Goal: Task Accomplishment & Management: Manage account settings

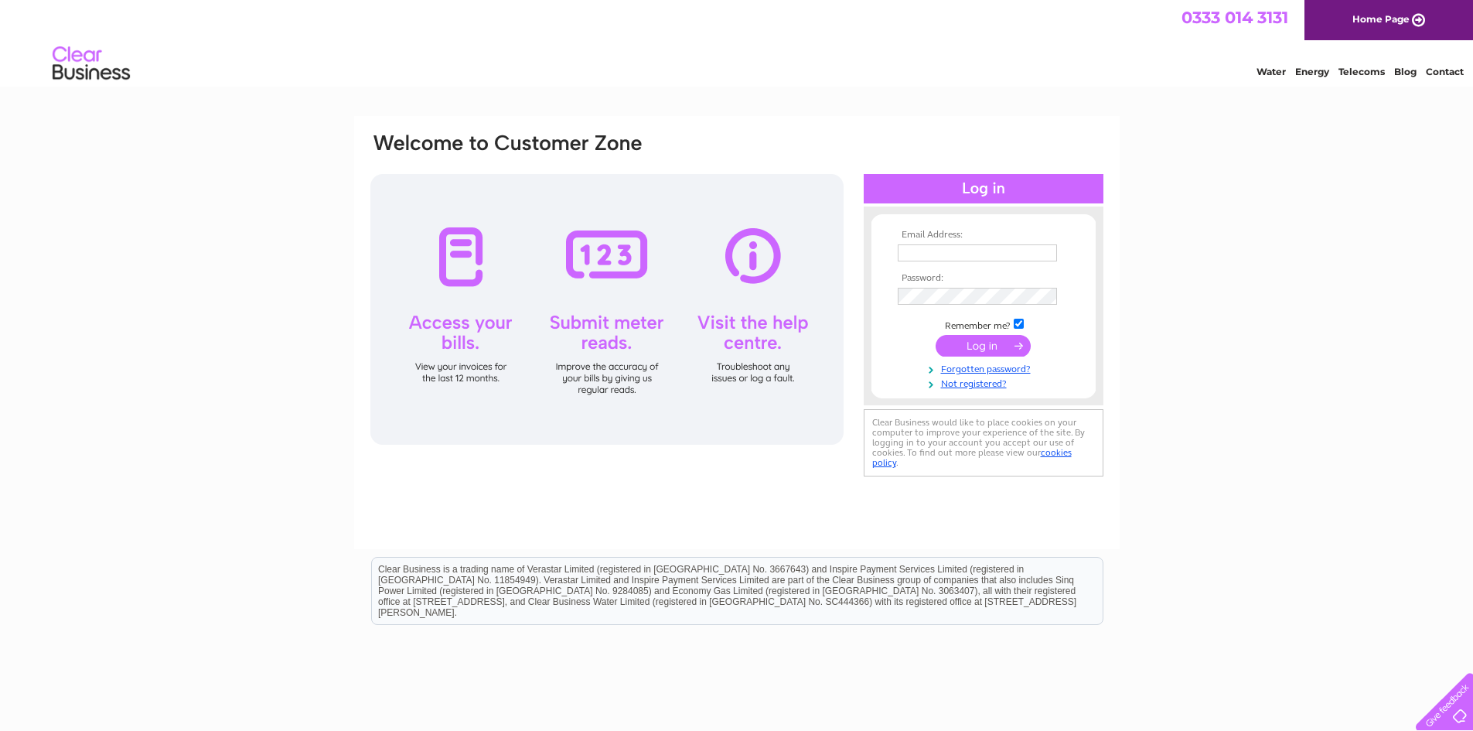
type input "girdletollbowlingclub@yahoo.co.uk"
click at [974, 348] on input "submit" at bounding box center [983, 346] width 95 height 22
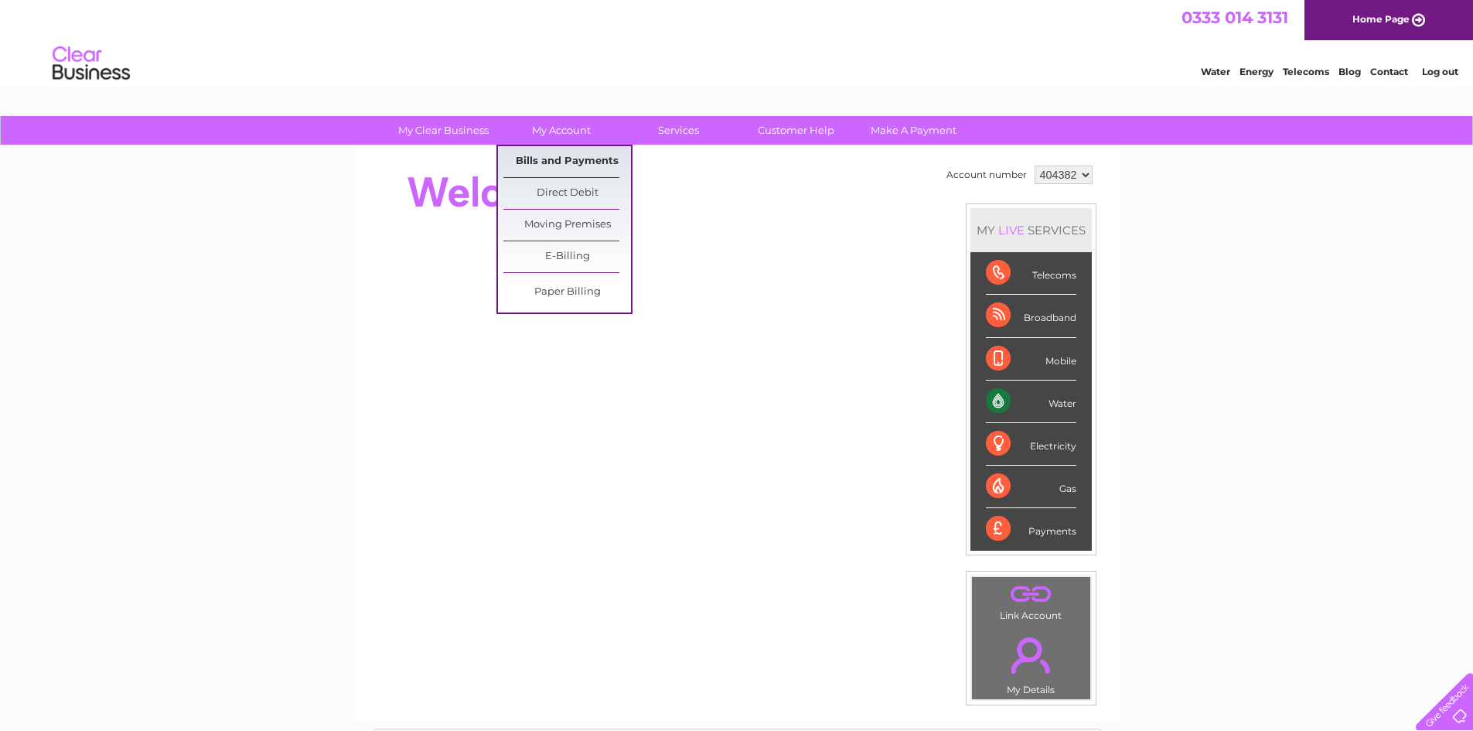
click at [565, 162] on link "Bills and Payments" at bounding box center [567, 161] width 128 height 31
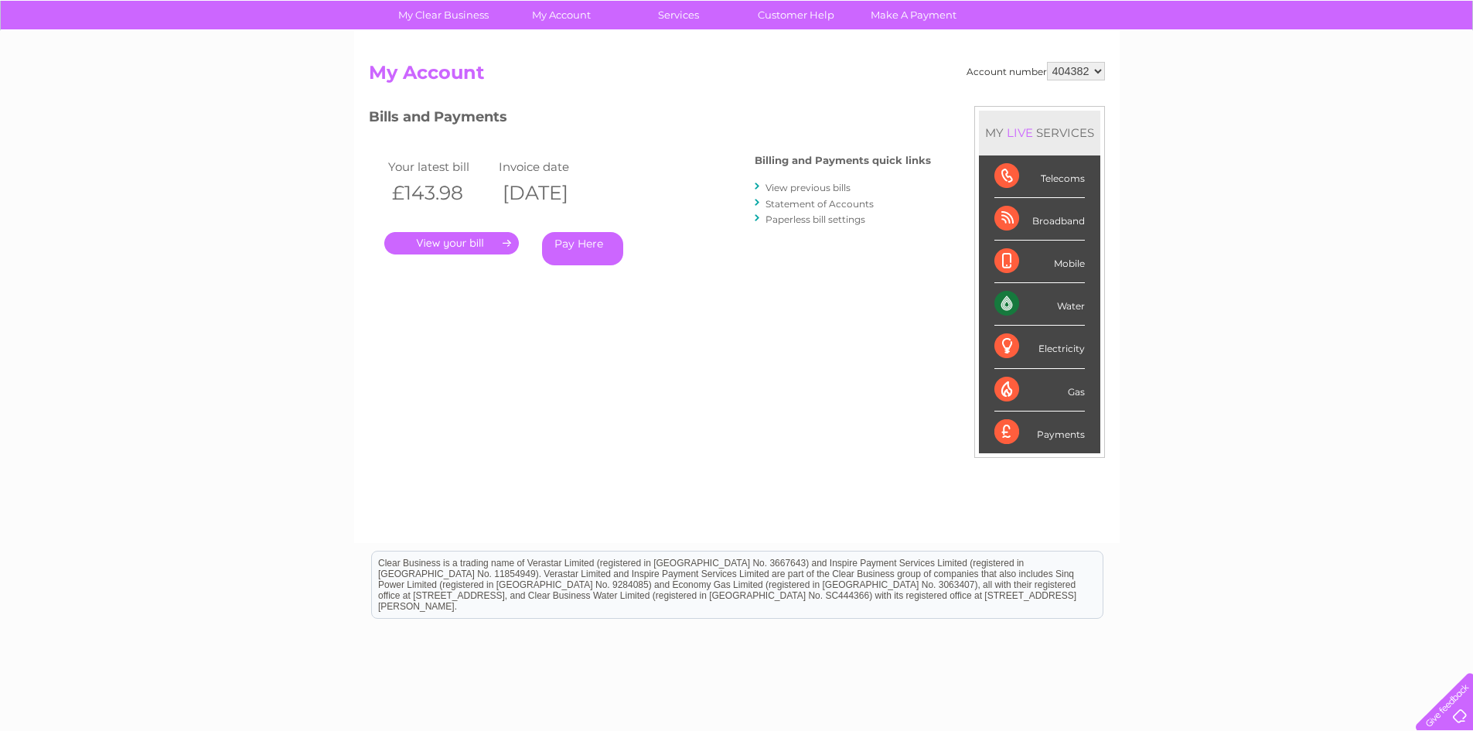
scroll to position [49, 0]
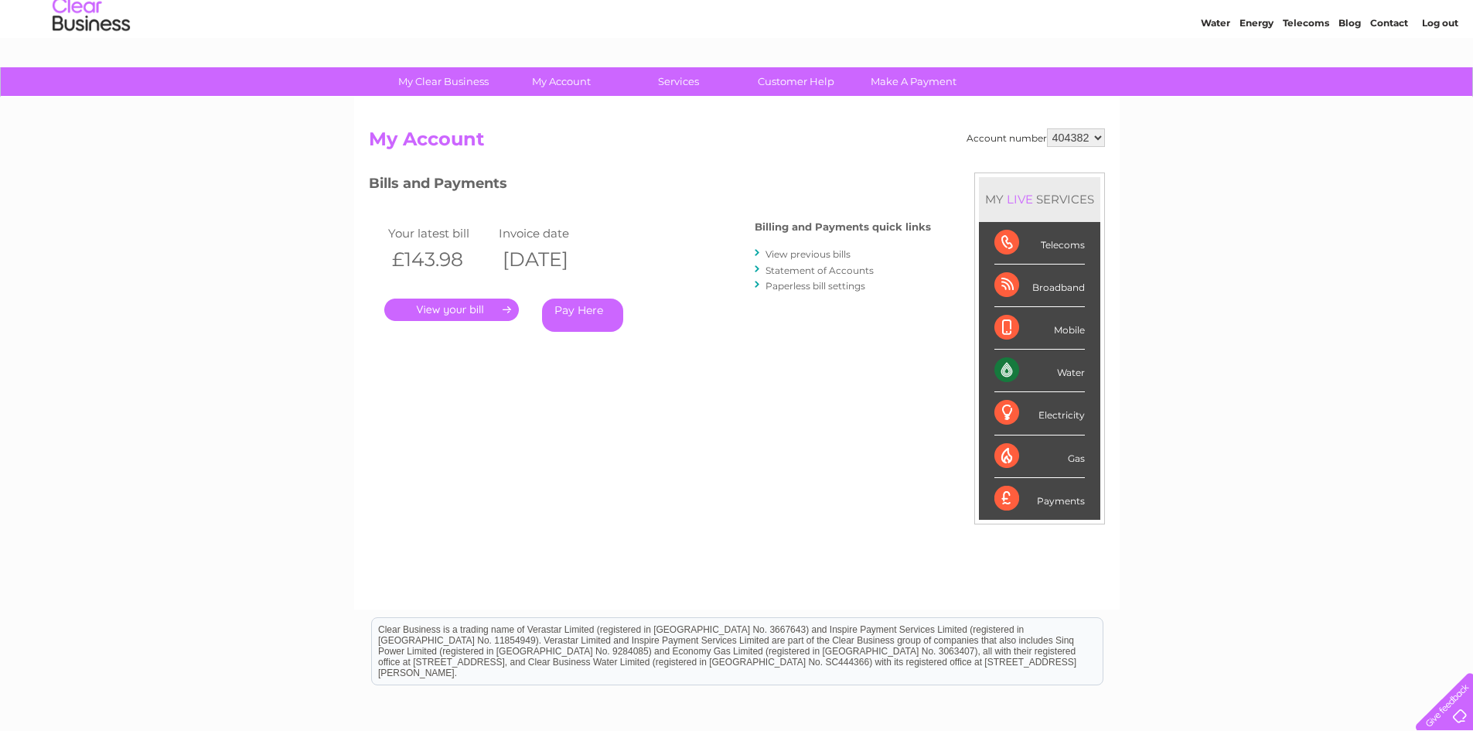
click at [450, 305] on link "." at bounding box center [451, 309] width 135 height 22
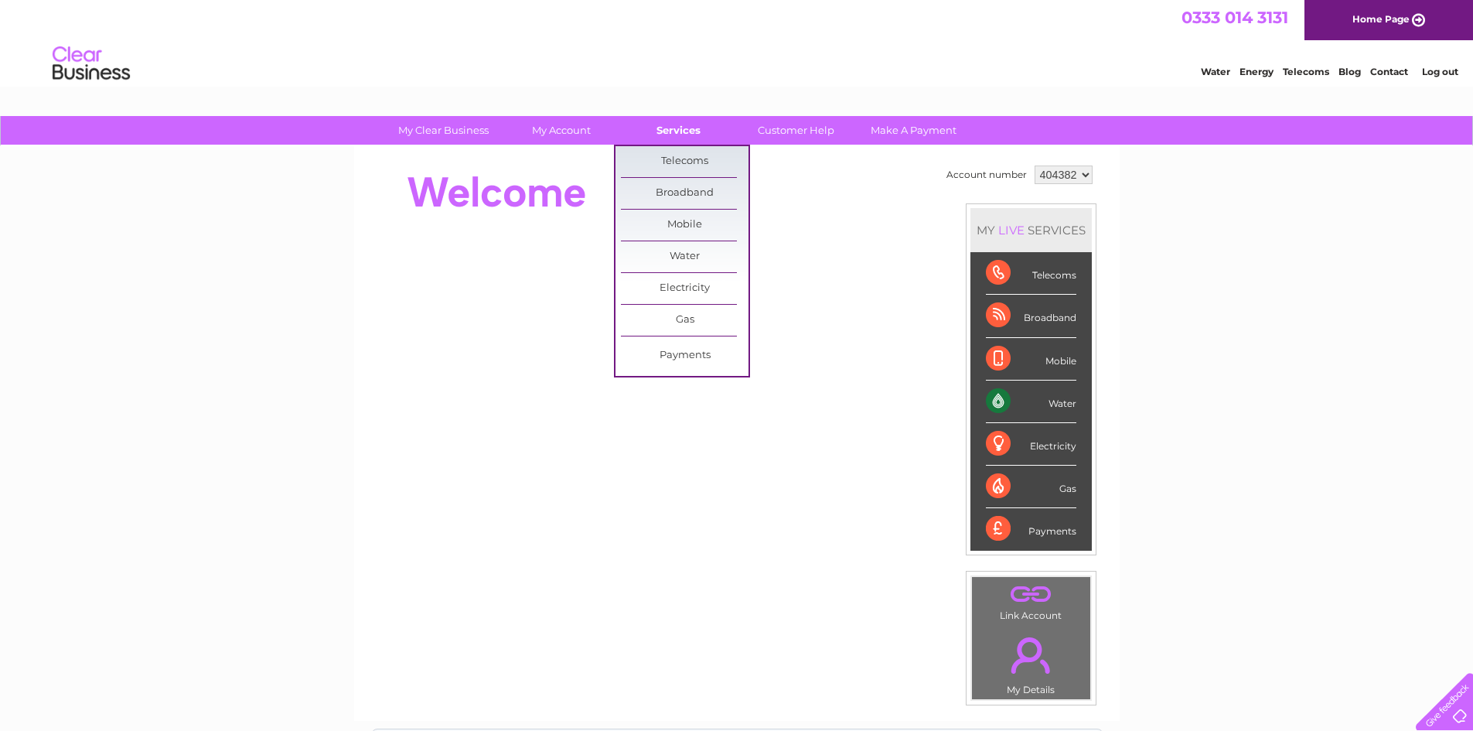
click at [680, 138] on link "Services" at bounding box center [679, 130] width 128 height 29
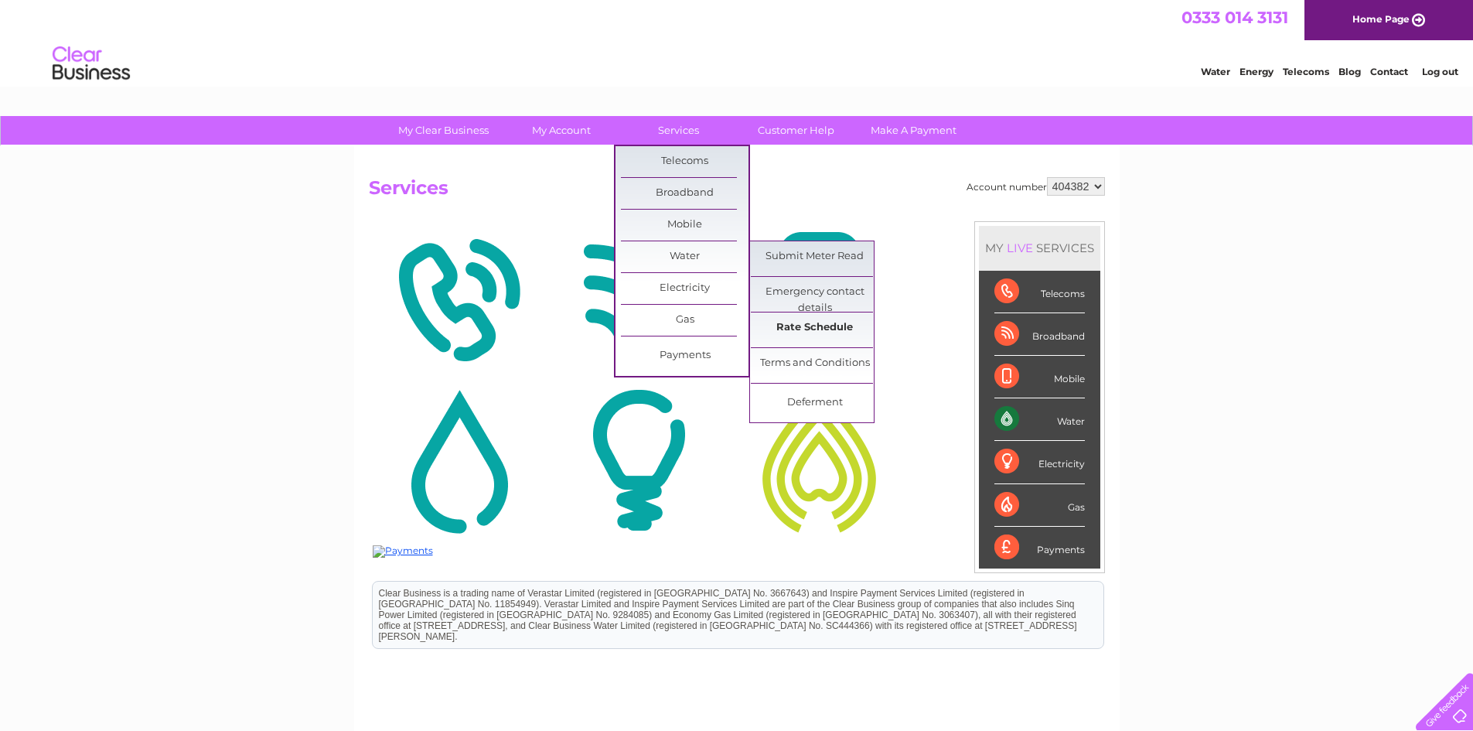
click at [807, 333] on link "Rate Schedule" at bounding box center [815, 327] width 128 height 31
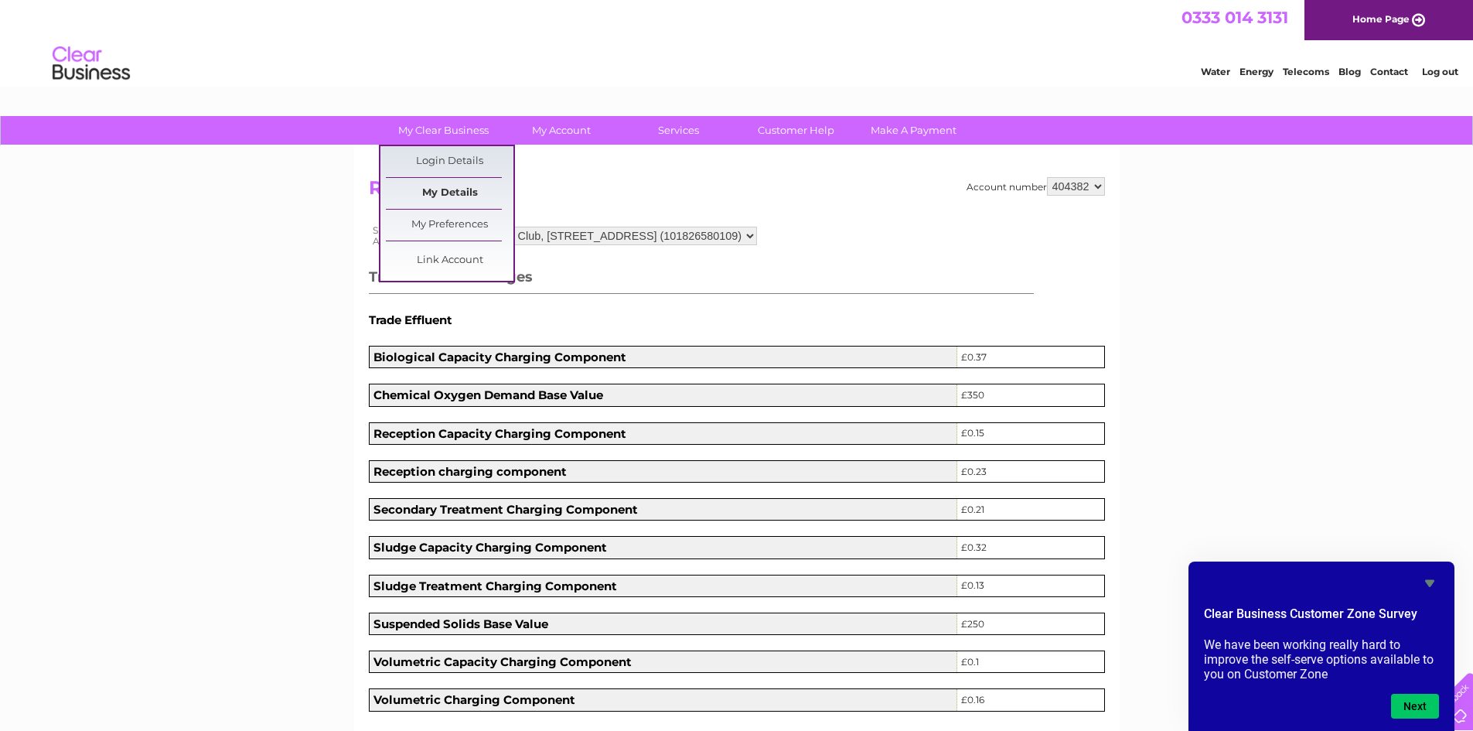
click at [473, 200] on link "My Details" at bounding box center [450, 193] width 128 height 31
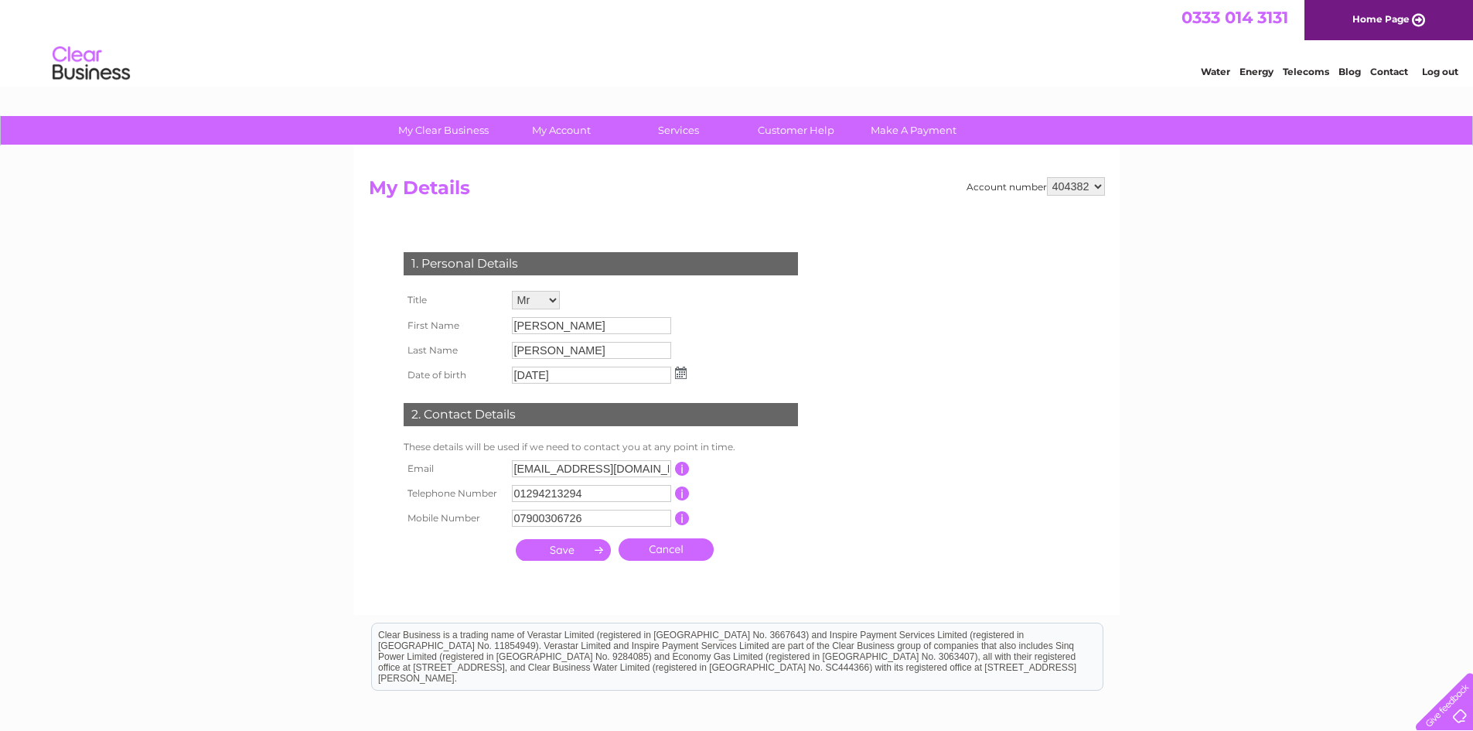
scroll to position [77, 0]
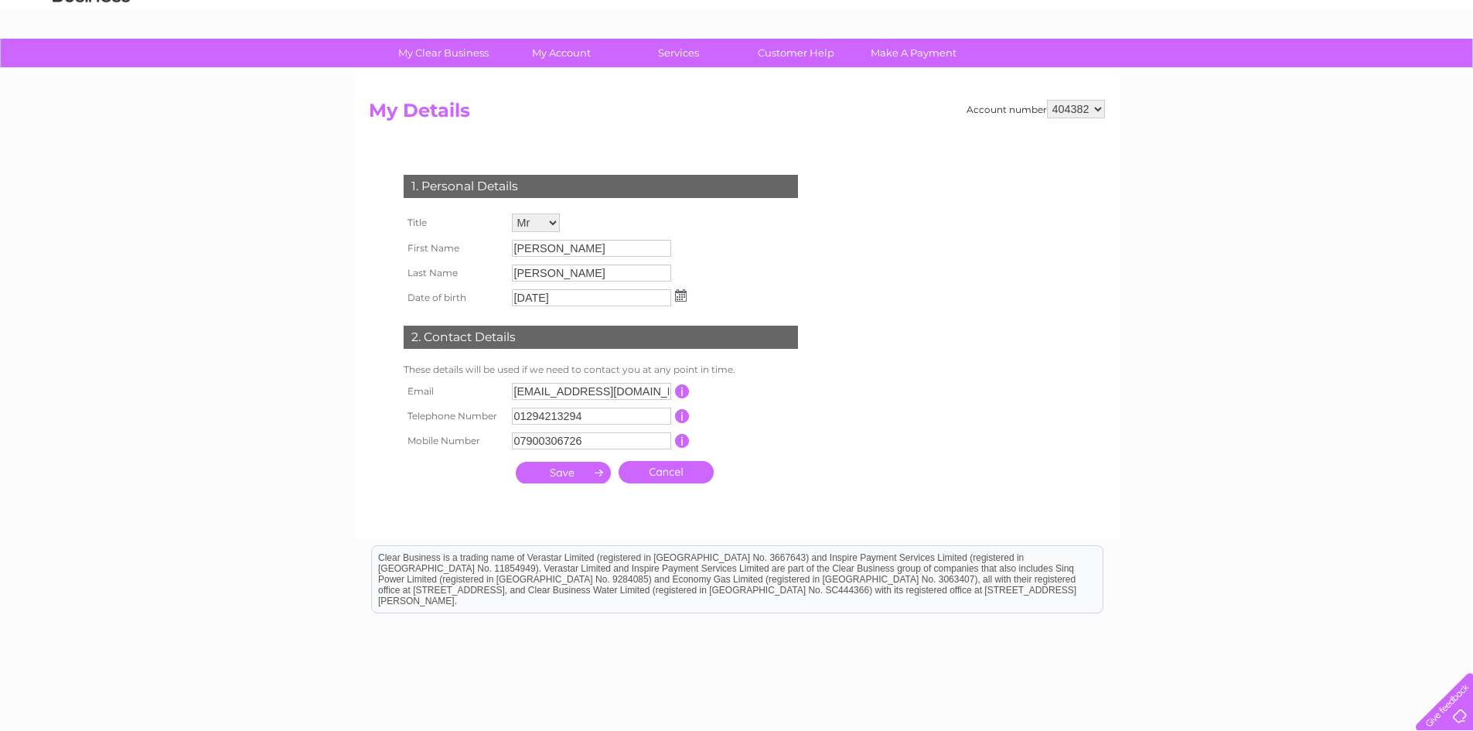
click at [553, 223] on select "Mr Mrs Ms Miss Dr Rev Prof Other" at bounding box center [536, 222] width 48 height 19
click at [553, 223] on select "Mr Mrs Ms Miss Dr Rev Prof Other" at bounding box center [536, 223] width 49 height 20
drag, startPoint x: 550, startPoint y: 247, endPoint x: 532, endPoint y: 247, distance: 17.8
click at [532, 247] on input "Ian" at bounding box center [592, 249] width 161 height 19
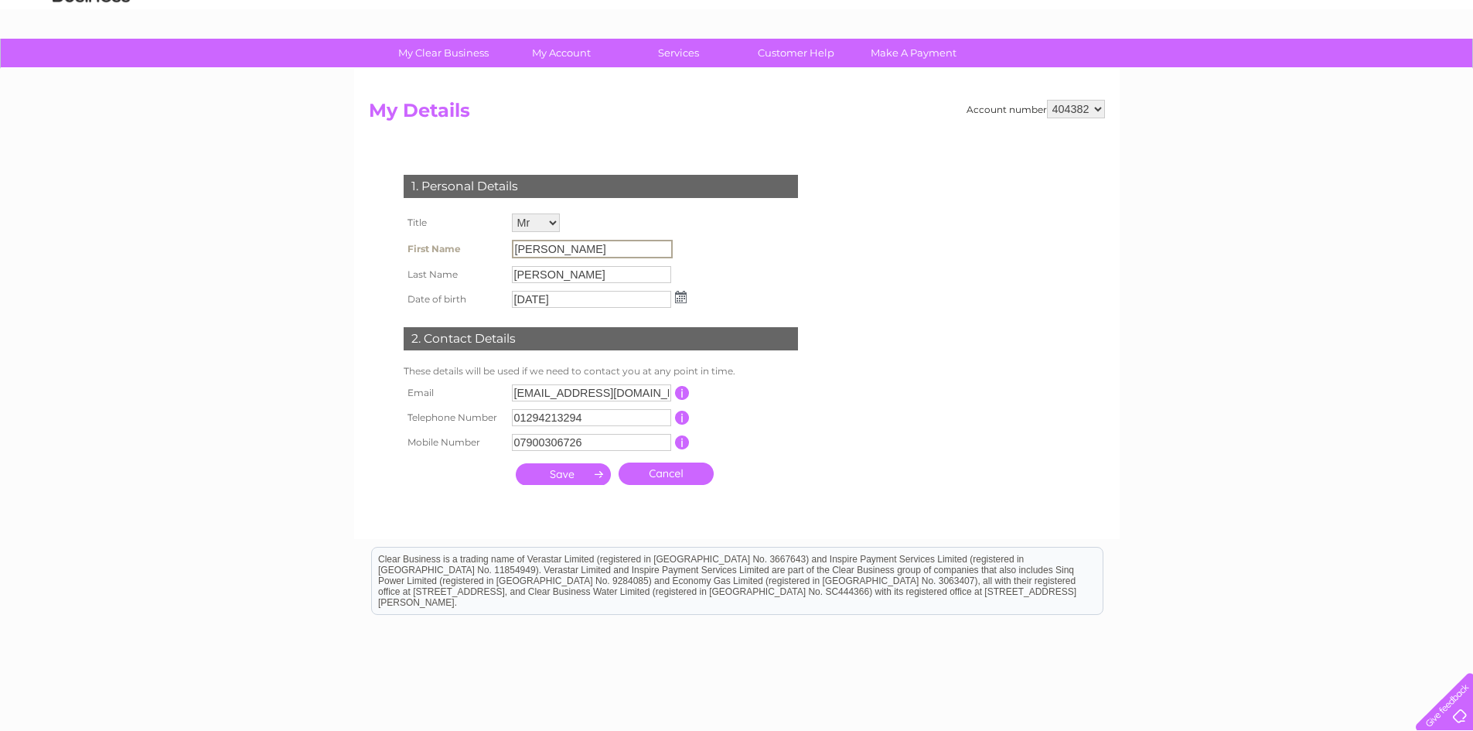
click at [533, 247] on input "Ian" at bounding box center [592, 249] width 161 height 19
click at [562, 276] on input "Cowan" at bounding box center [591, 274] width 159 height 17
click at [562, 276] on input "Cowan" at bounding box center [592, 273] width 161 height 19
click at [563, 276] on input "Cowan" at bounding box center [592, 273] width 161 height 19
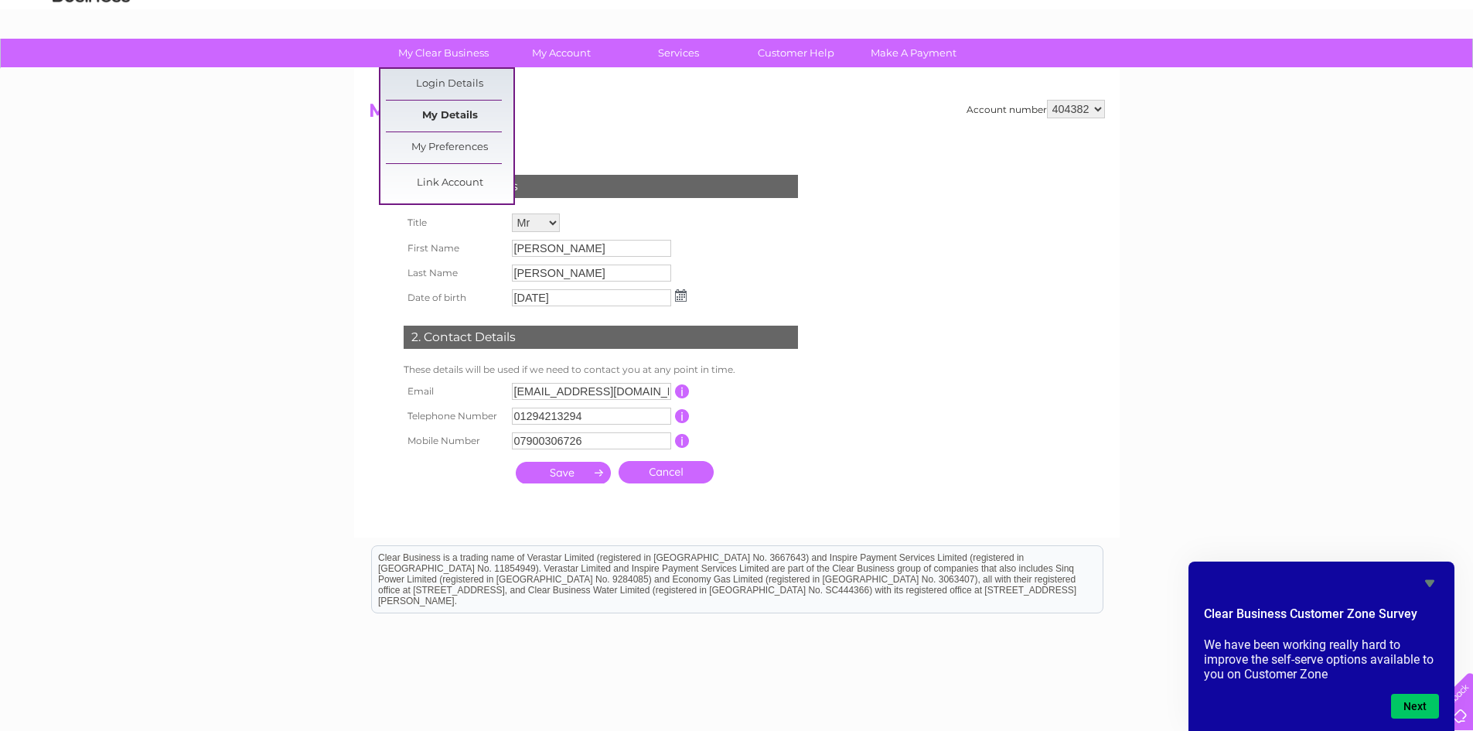
click at [465, 115] on link "My Details" at bounding box center [450, 116] width 128 height 31
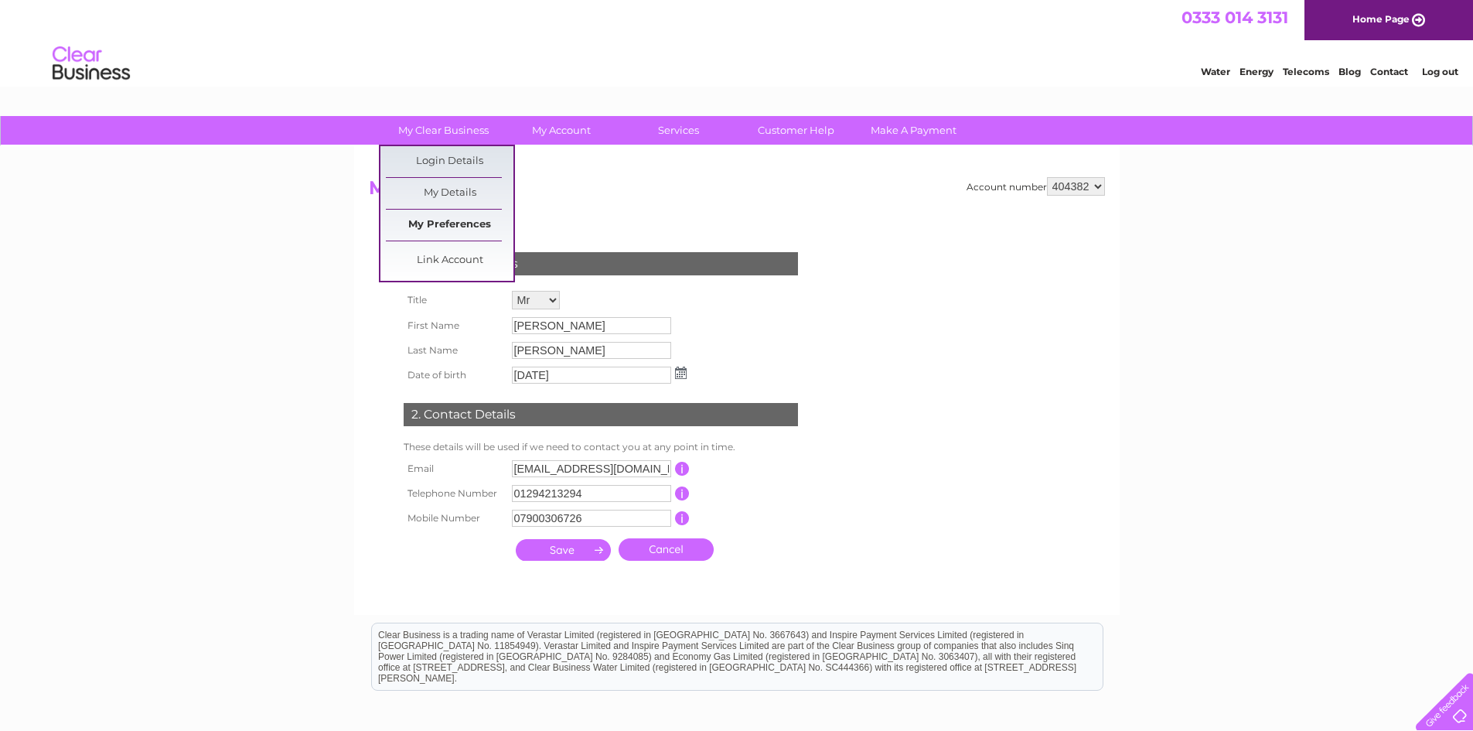
click at [479, 223] on link "My Preferences" at bounding box center [450, 225] width 128 height 31
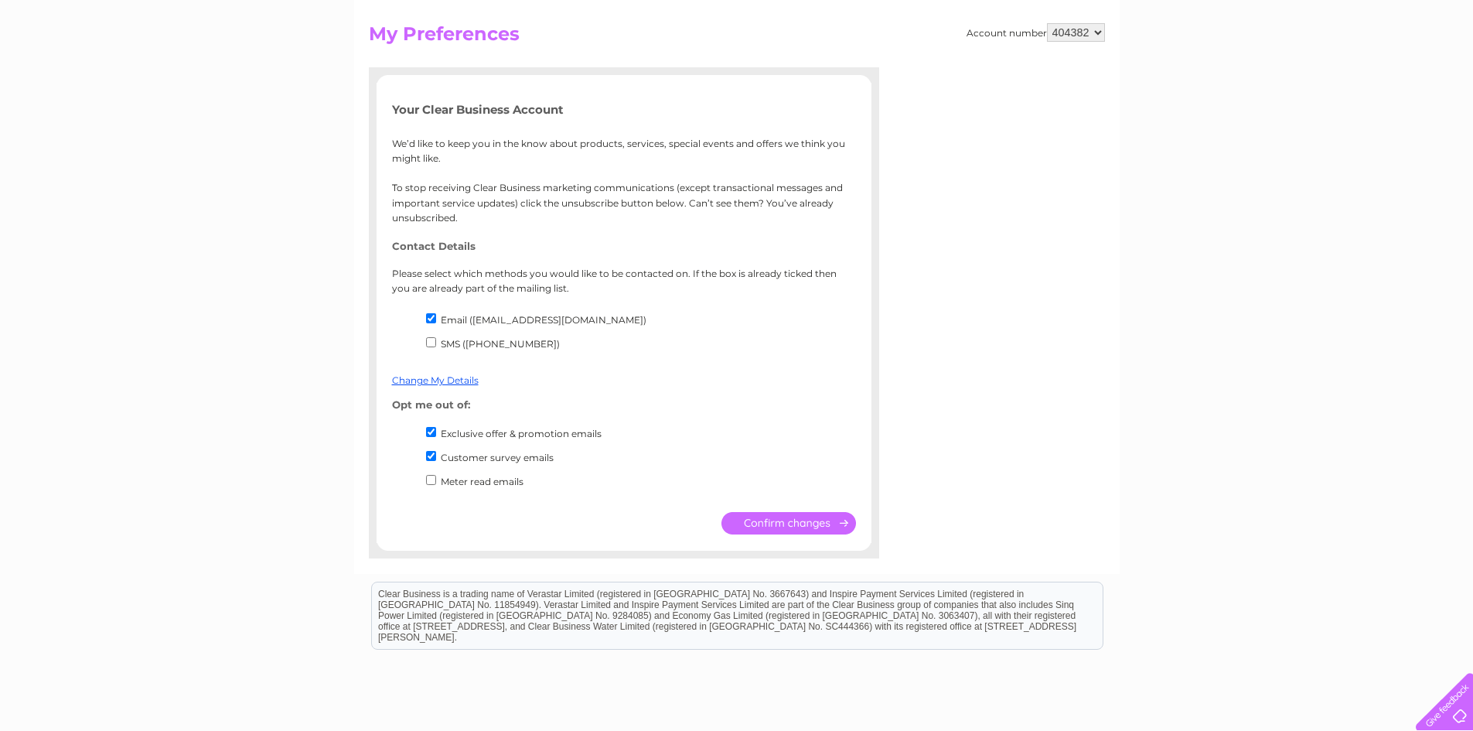
scroll to position [155, 0]
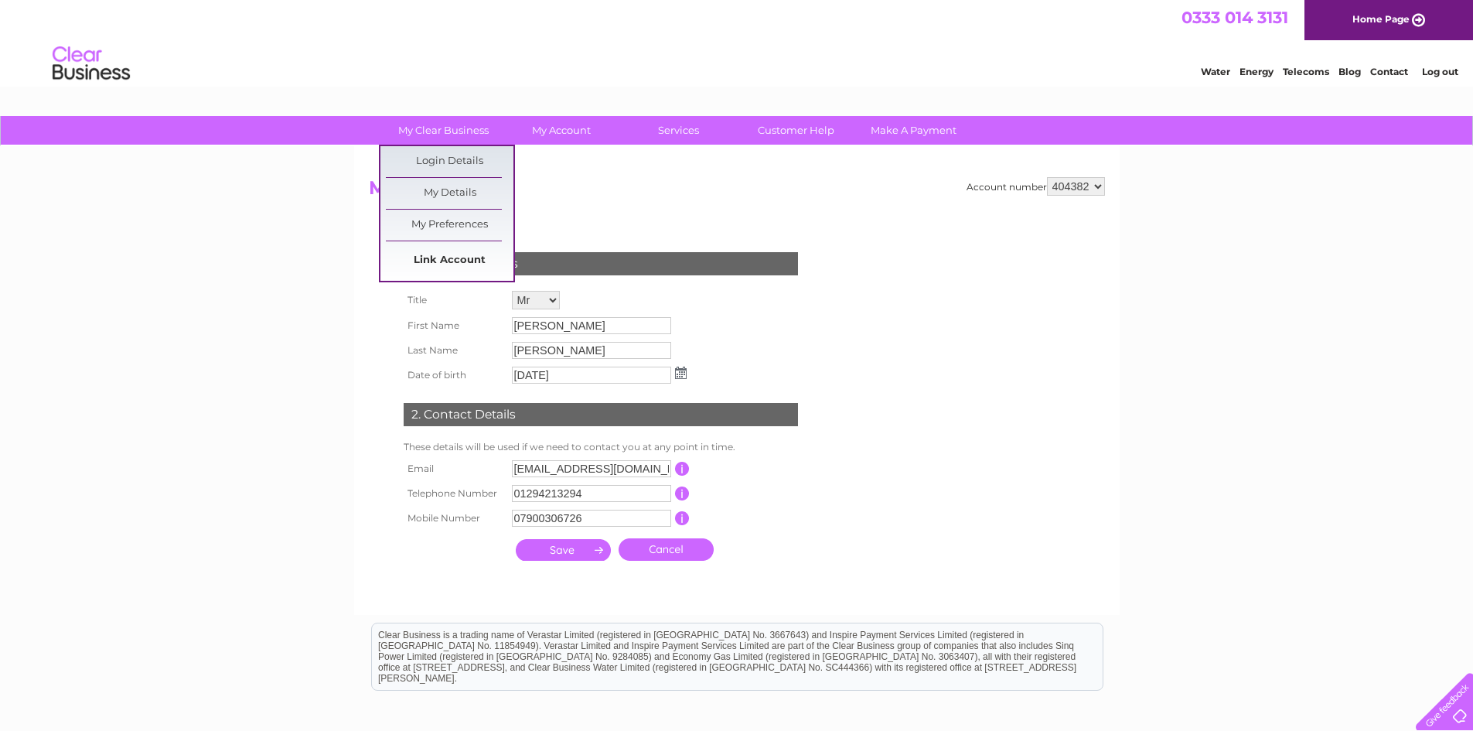
click at [455, 258] on link "Link Account" at bounding box center [450, 260] width 128 height 31
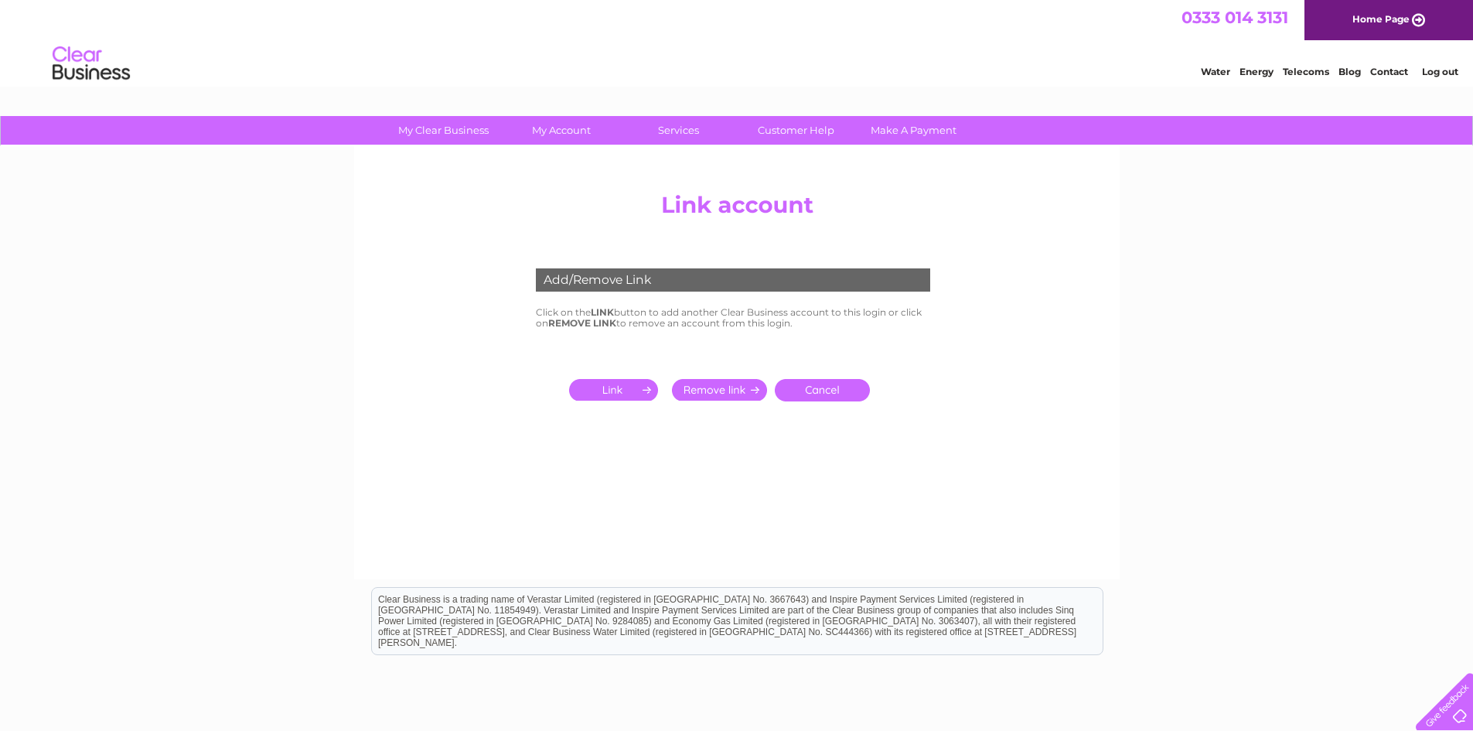
click at [605, 388] on input "submit" at bounding box center [616, 390] width 95 height 22
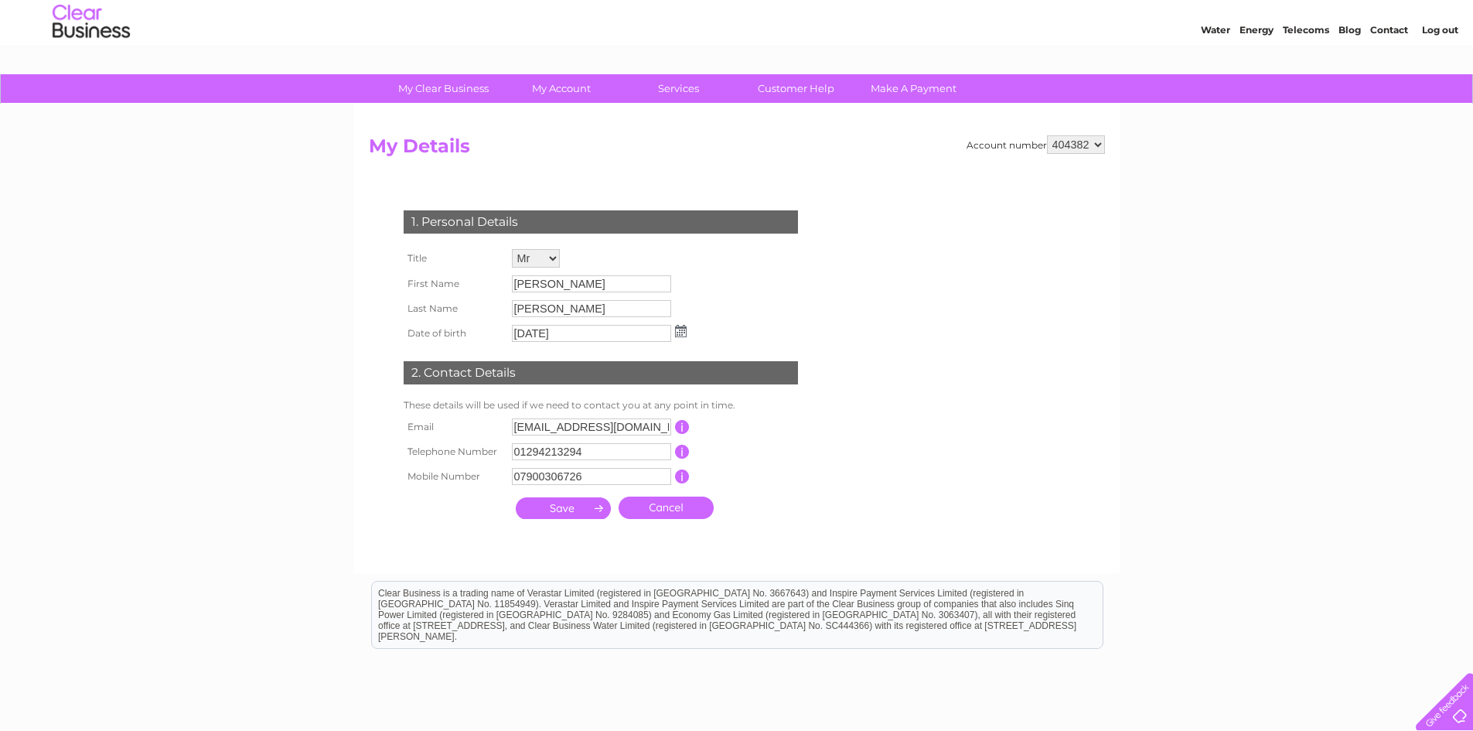
scroll to position [77, 0]
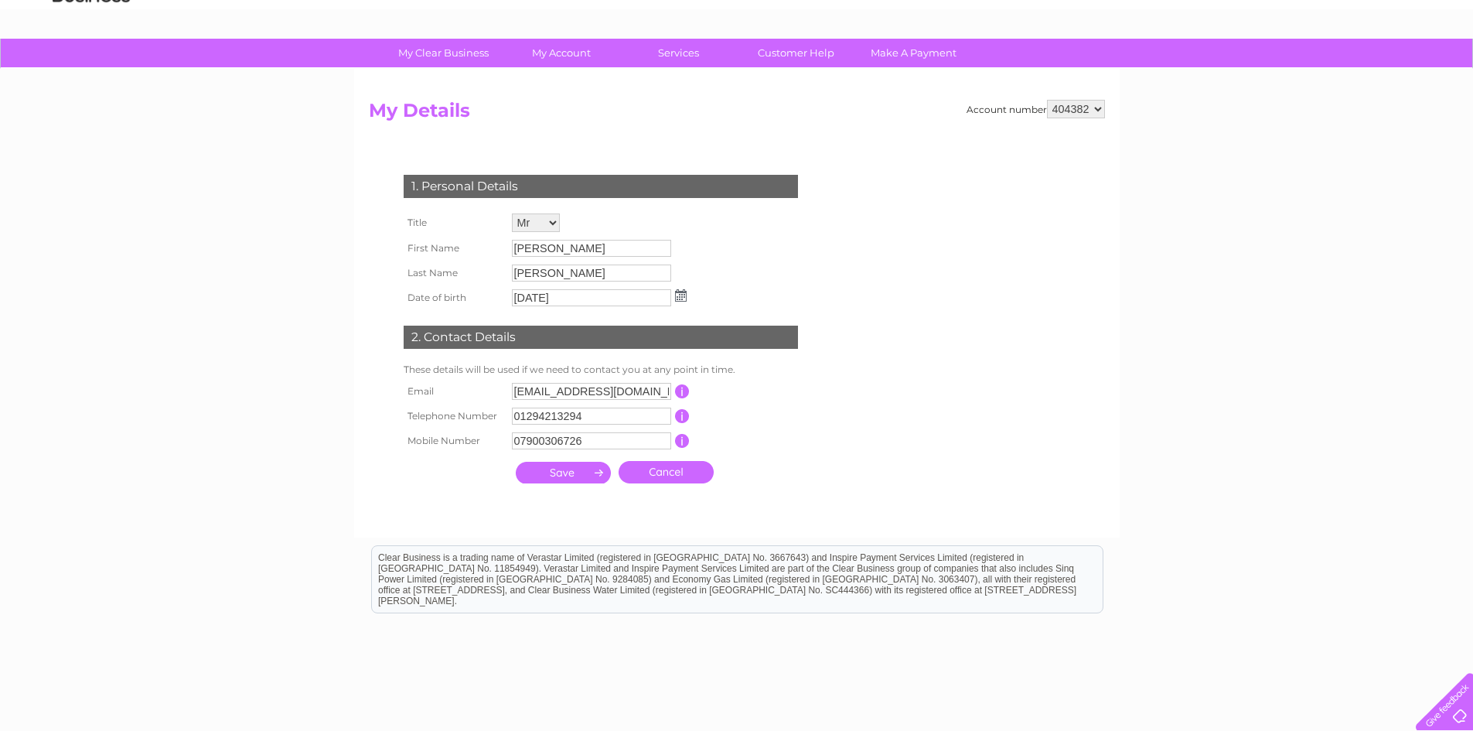
click at [1088, 103] on select "404382" at bounding box center [1076, 109] width 58 height 19
click at [1047, 100] on select "404382" at bounding box center [1076, 109] width 58 height 19
drag, startPoint x: 1069, startPoint y: 109, endPoint x: 1020, endPoint y: 115, distance: 49.1
click at [1020, 115] on div "Account number 404382" at bounding box center [1036, 109] width 138 height 19
click at [1097, 104] on select "404382" at bounding box center [1076, 109] width 58 height 19
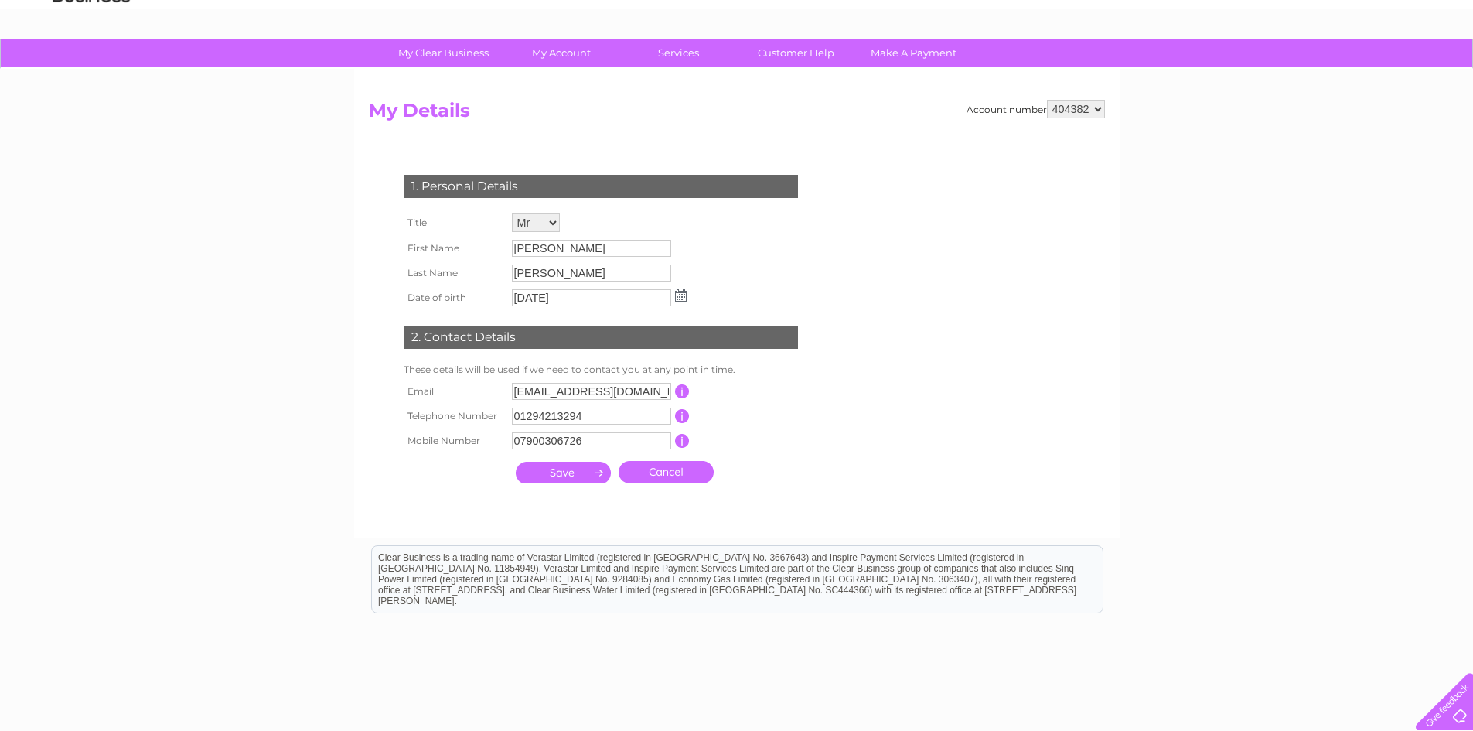
click at [1047, 100] on select "404382" at bounding box center [1076, 109] width 58 height 19
